Goal: Task Accomplishment & Management: Complete application form

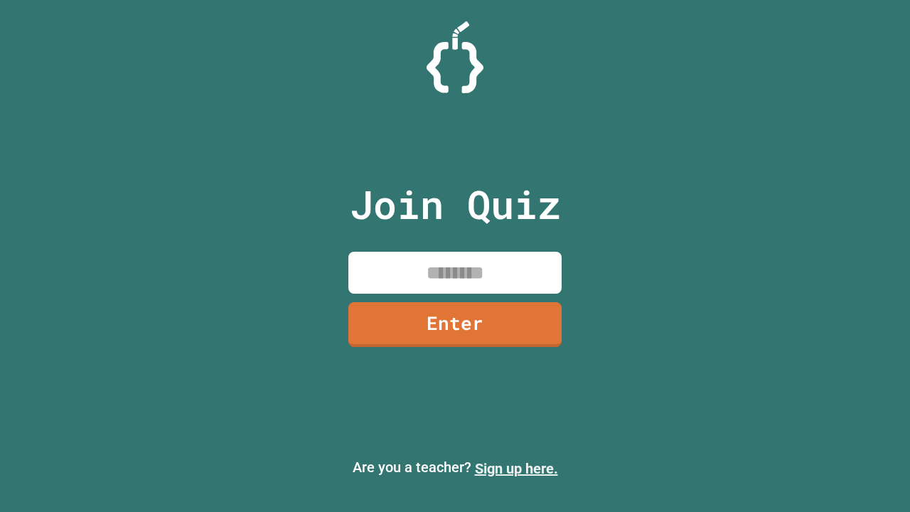
click at [516, 469] on link "Sign up here." at bounding box center [516, 468] width 83 height 17
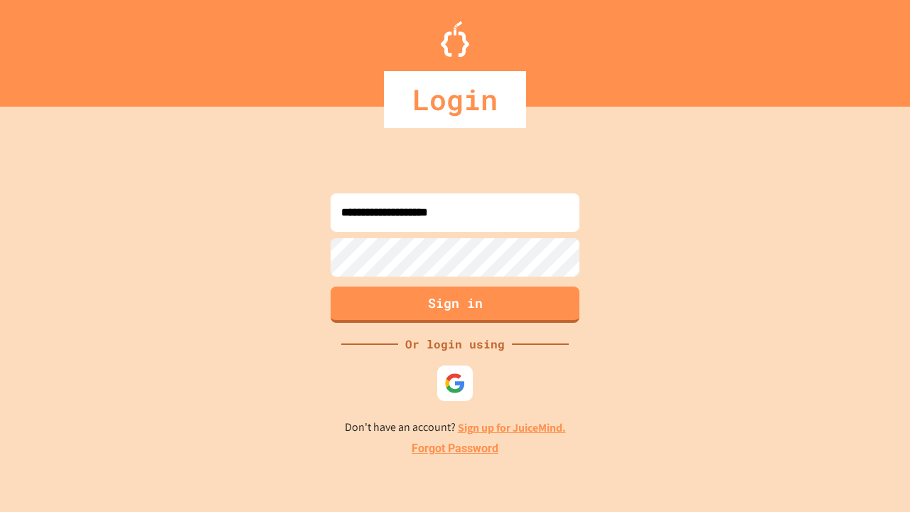
type input "**********"
